Goal: Task Accomplishment & Management: Manage account settings

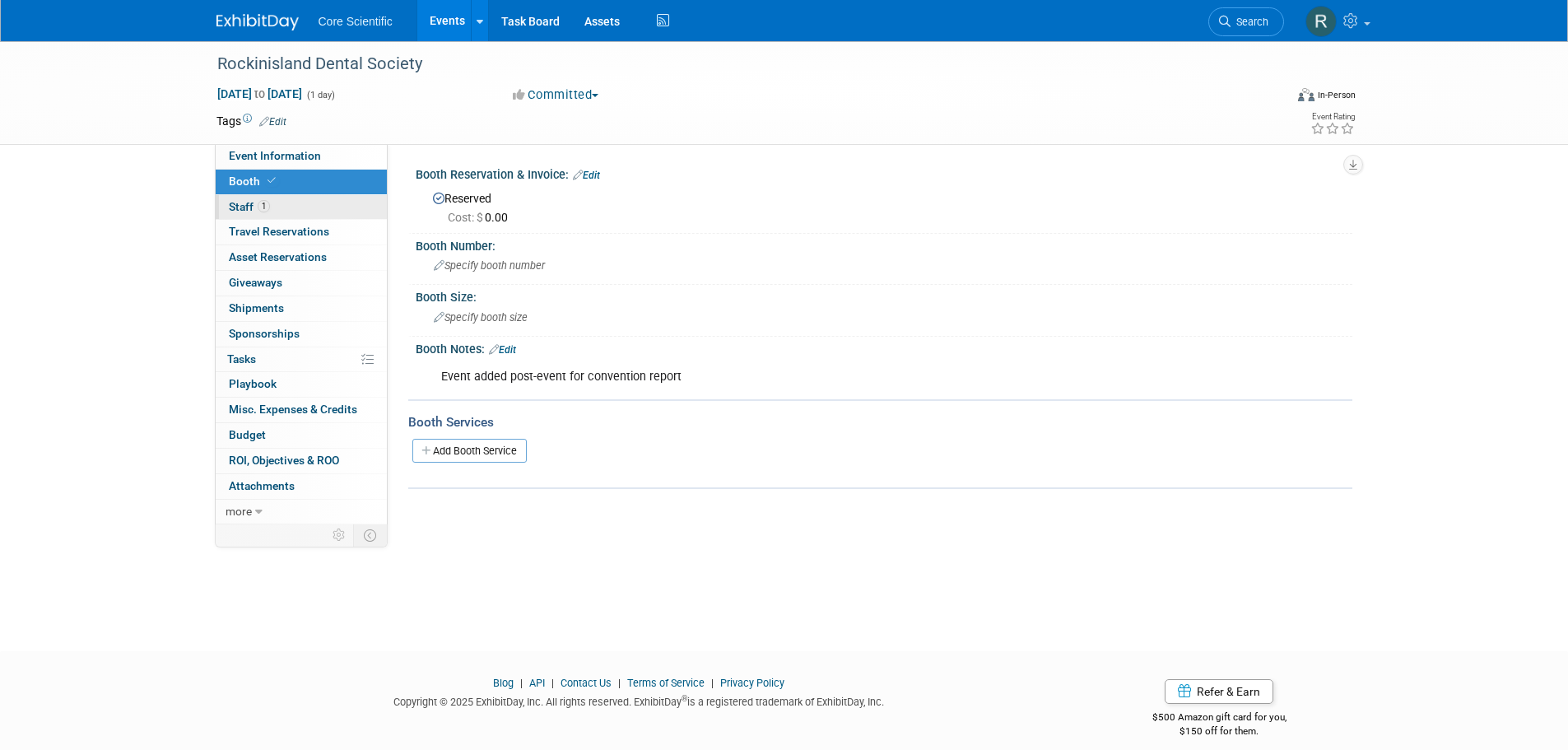
click at [301, 205] on link "1 Staff 1" at bounding box center [301, 207] width 171 height 25
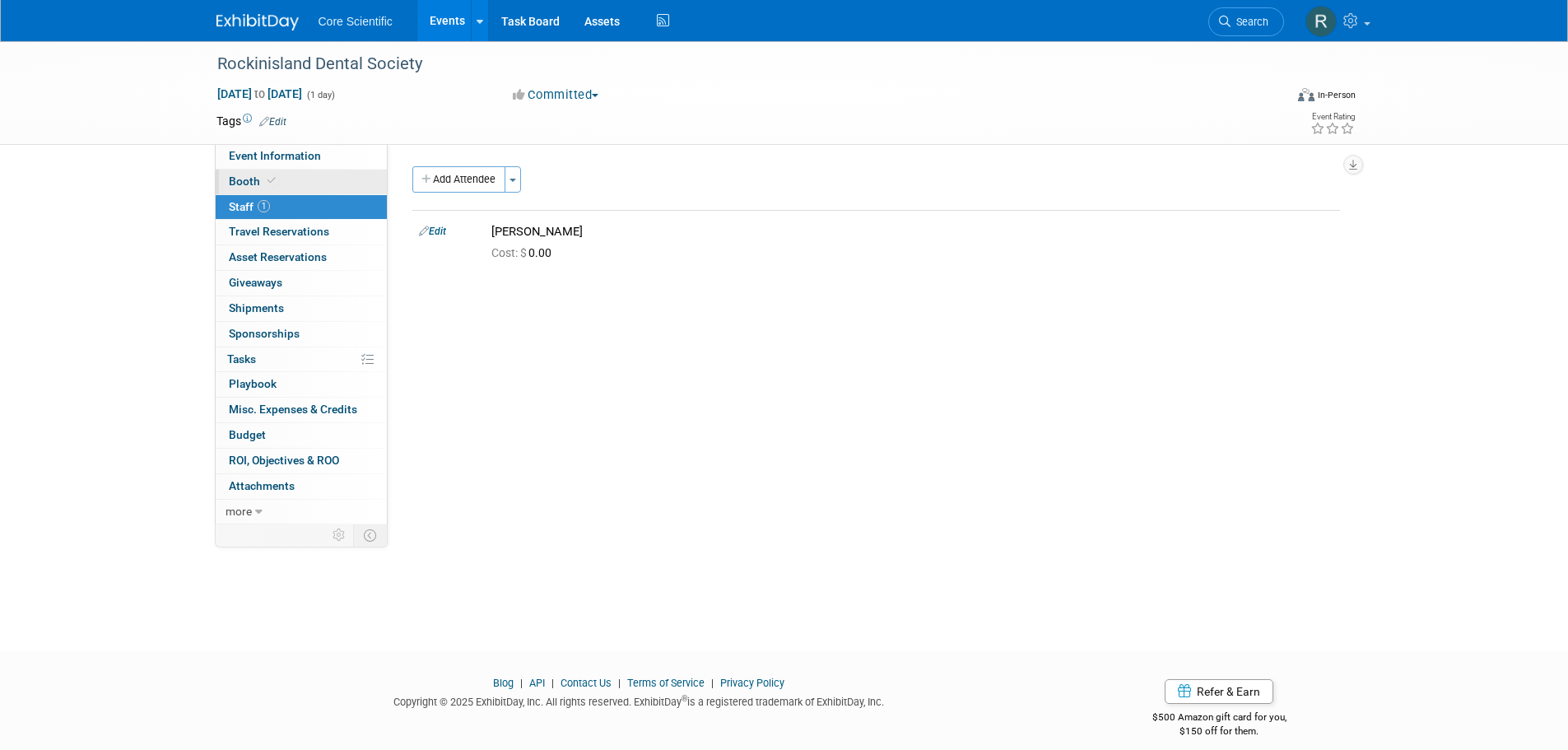
click at [312, 177] on link "Booth" at bounding box center [301, 182] width 171 height 25
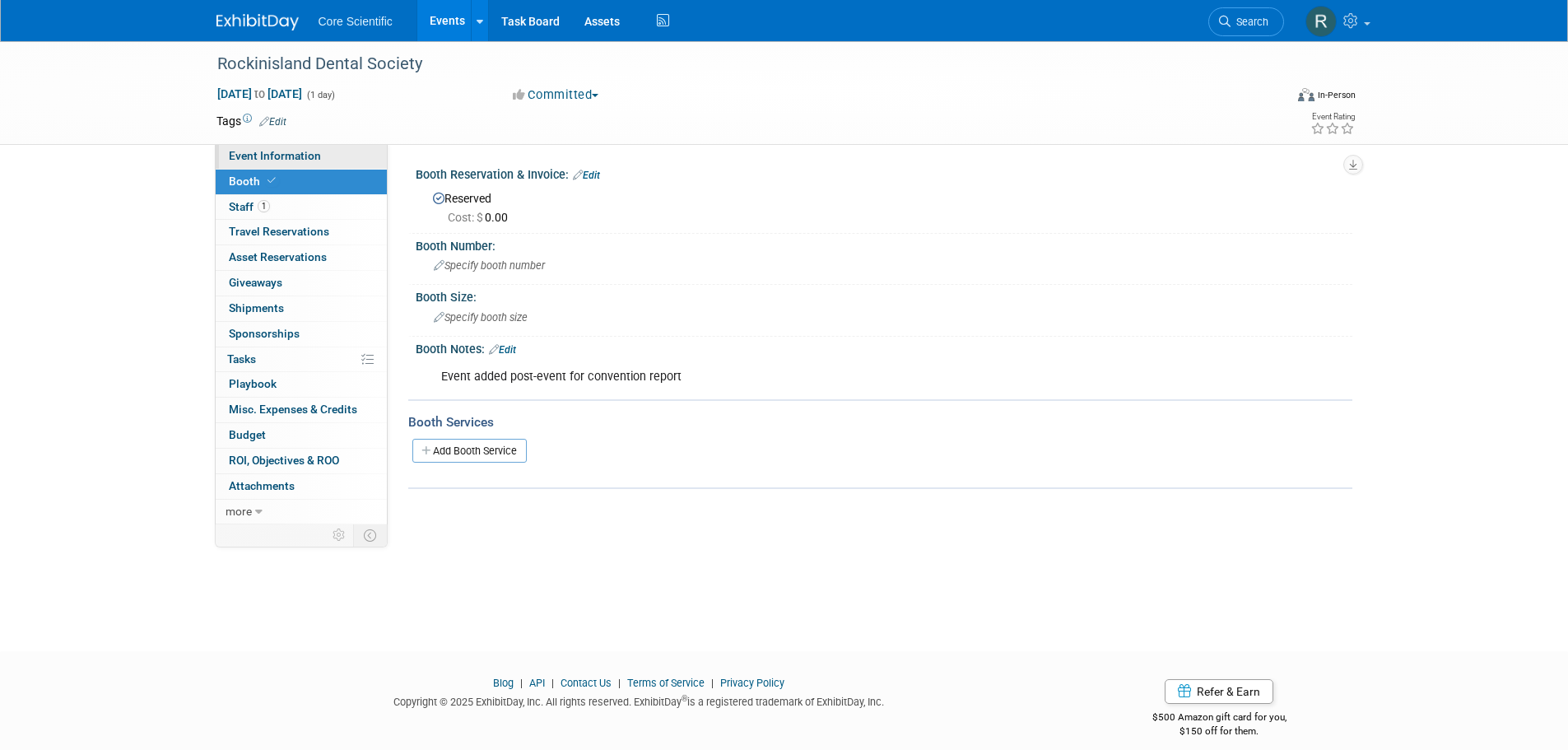
click at [318, 159] on span "Event Information" at bounding box center [275, 156] width 92 height 13
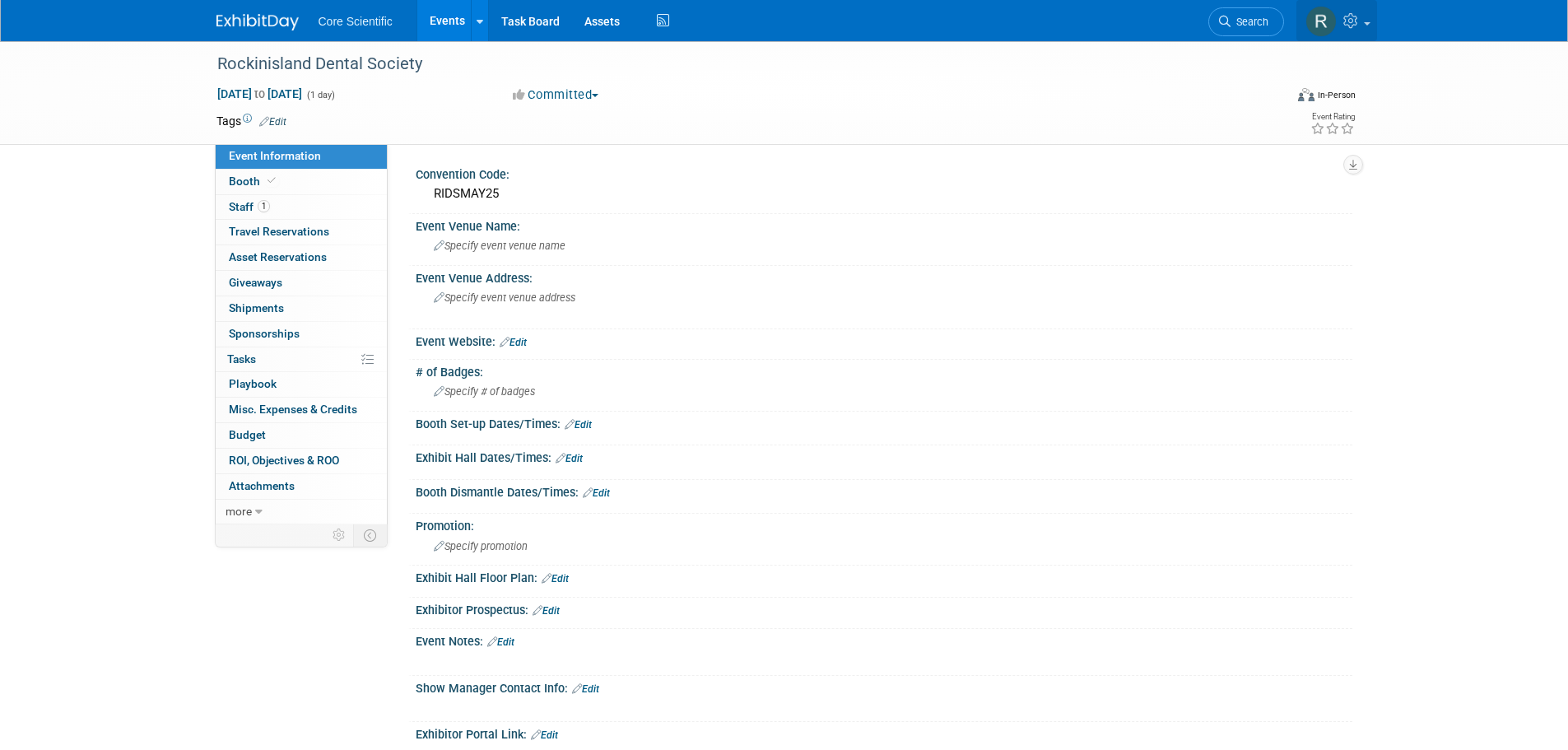
click at [1360, 20] on icon at bounding box center [1353, 20] width 19 height 15
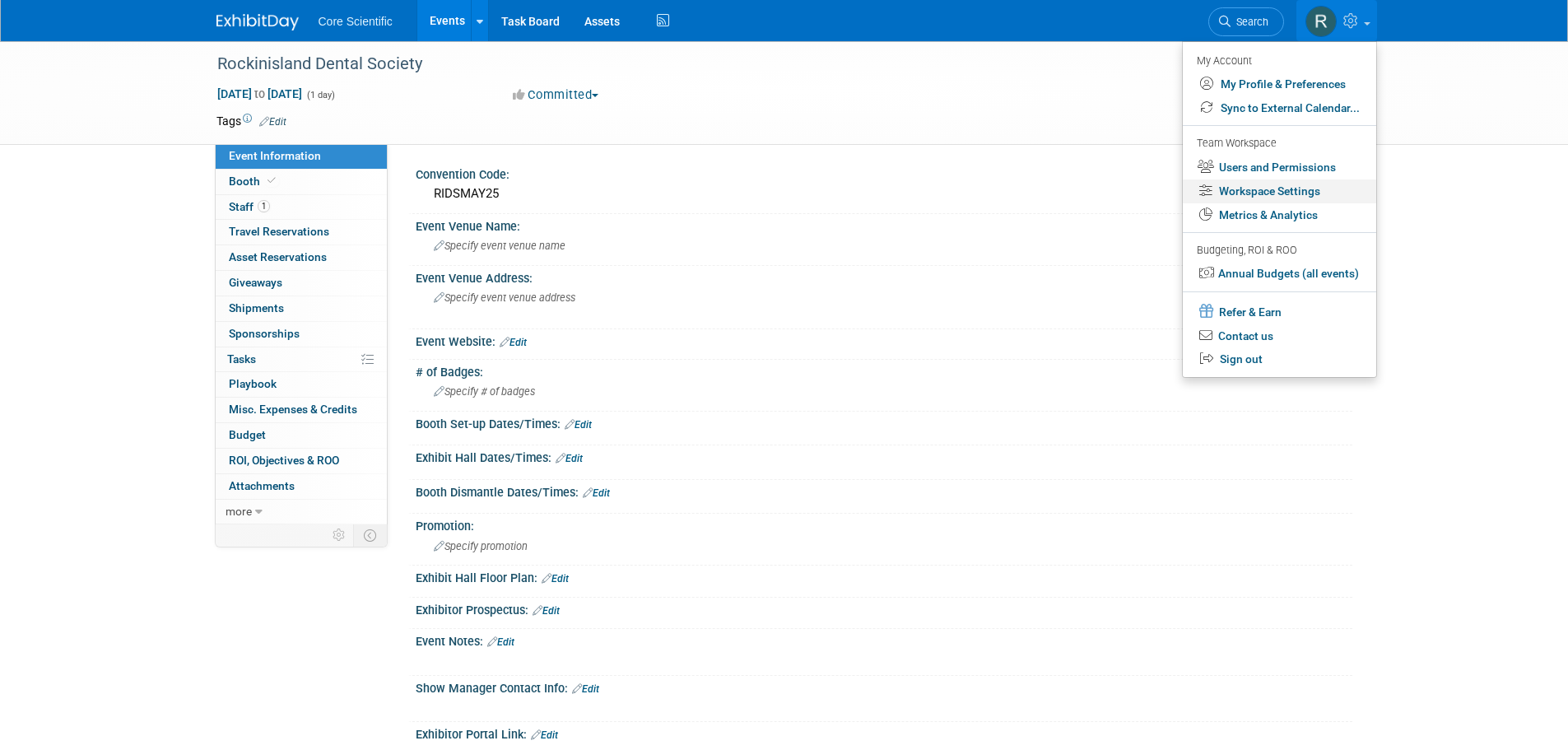
click at [1293, 180] on link "Workspace Settings" at bounding box center [1279, 192] width 194 height 24
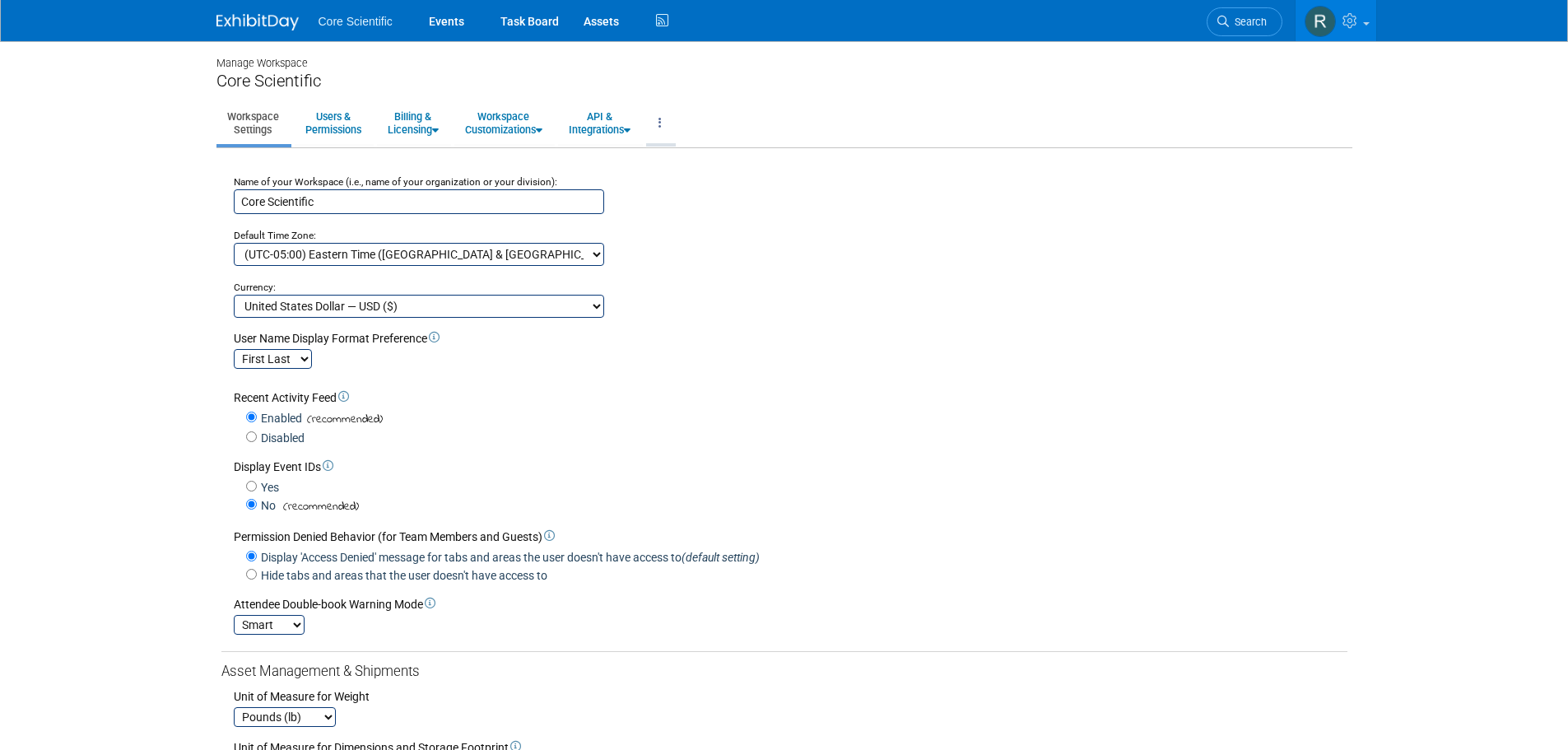
click at [657, 117] on link at bounding box center [660, 123] width 28 height 41
click at [708, 191] on link "Export Workspace Data" at bounding box center [715, 192] width 139 height 25
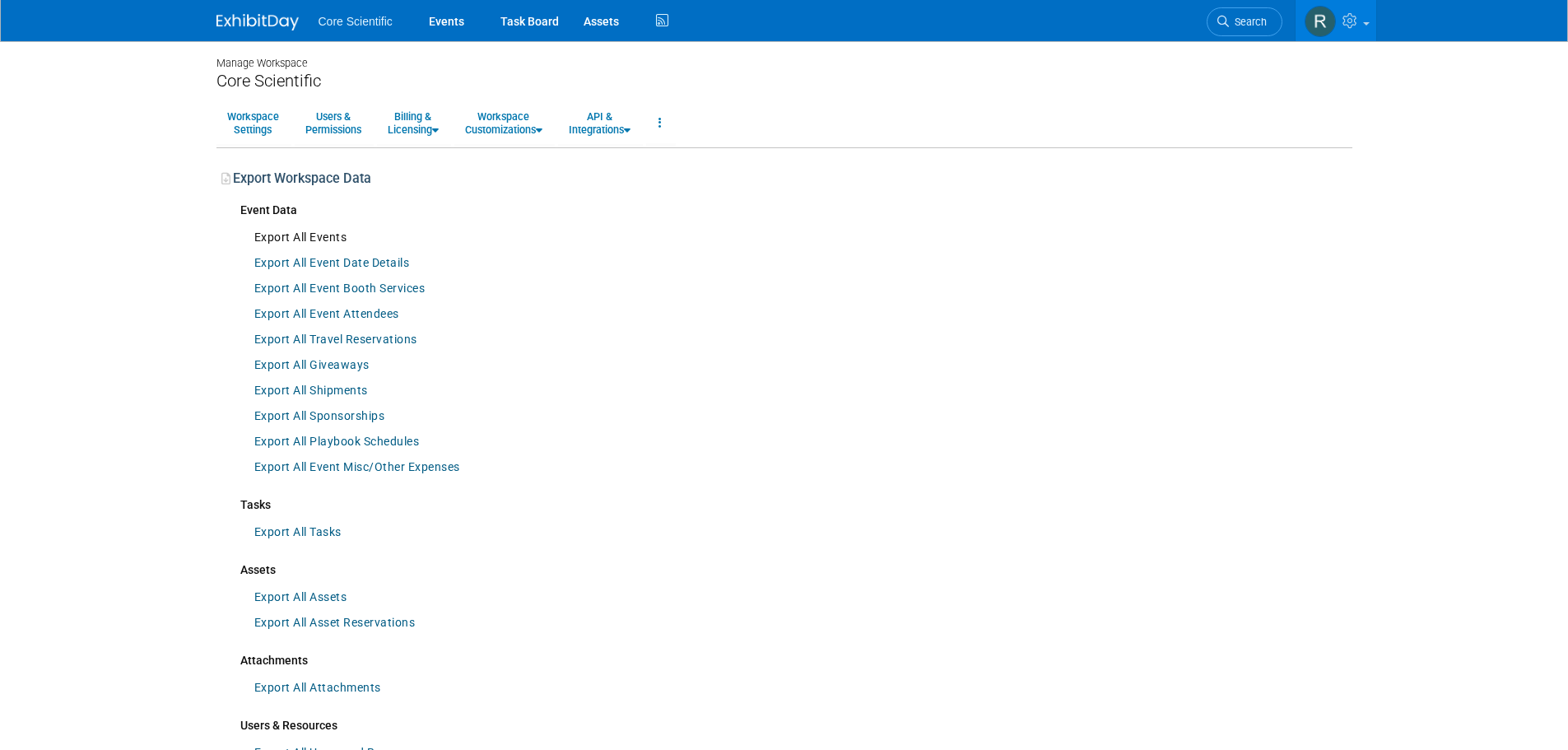
click at [289, 235] on link "Export All Events" at bounding box center [301, 238] width 110 height 26
click at [259, 239] on link "Export All Events" at bounding box center [301, 238] width 110 height 26
